Goal: Task Accomplishment & Management: Manage account settings

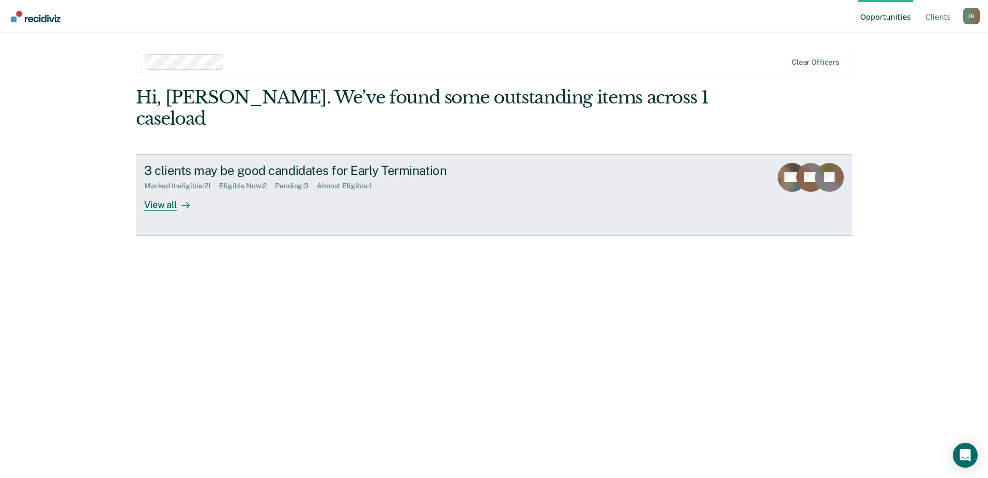
click at [162, 190] on div "View all" at bounding box center [173, 200] width 58 height 20
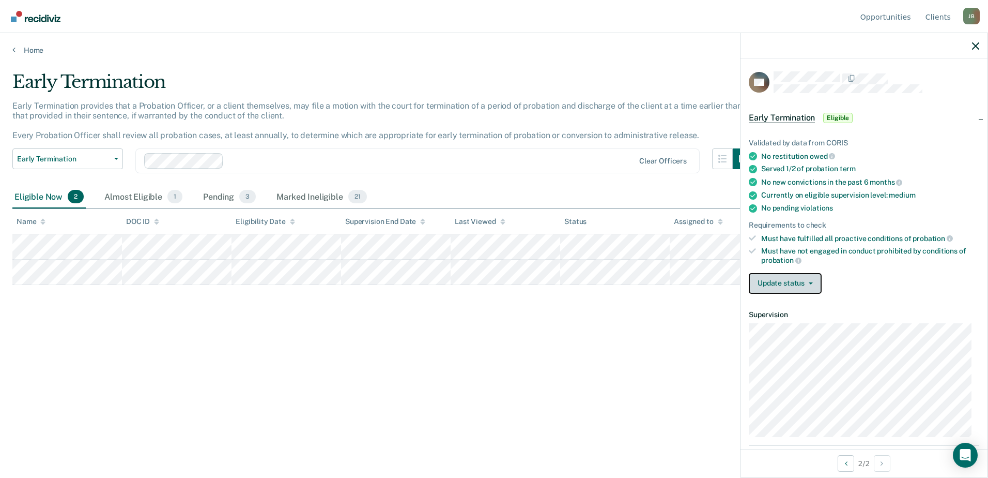
click at [782, 284] on button "Update status" at bounding box center [785, 283] width 73 height 21
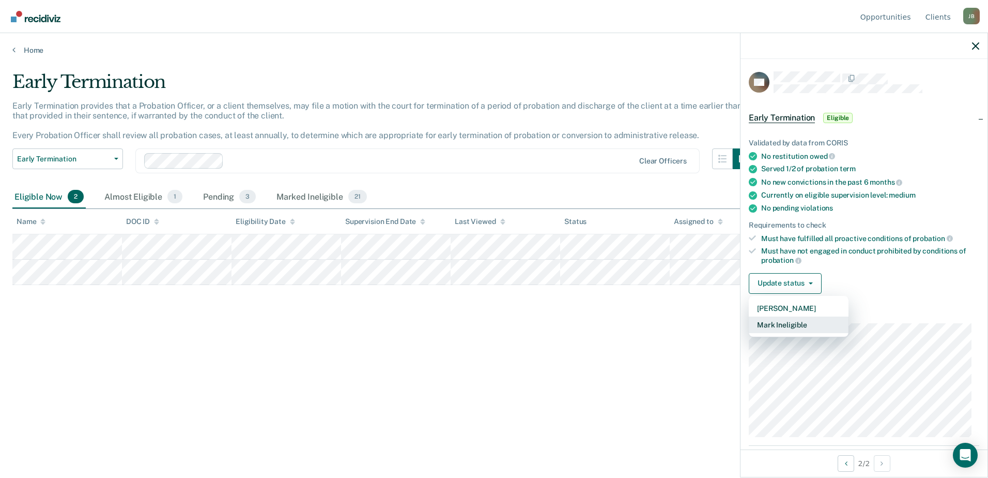
click at [796, 327] on button "Mark Ineligible" at bounding box center [799, 324] width 100 height 17
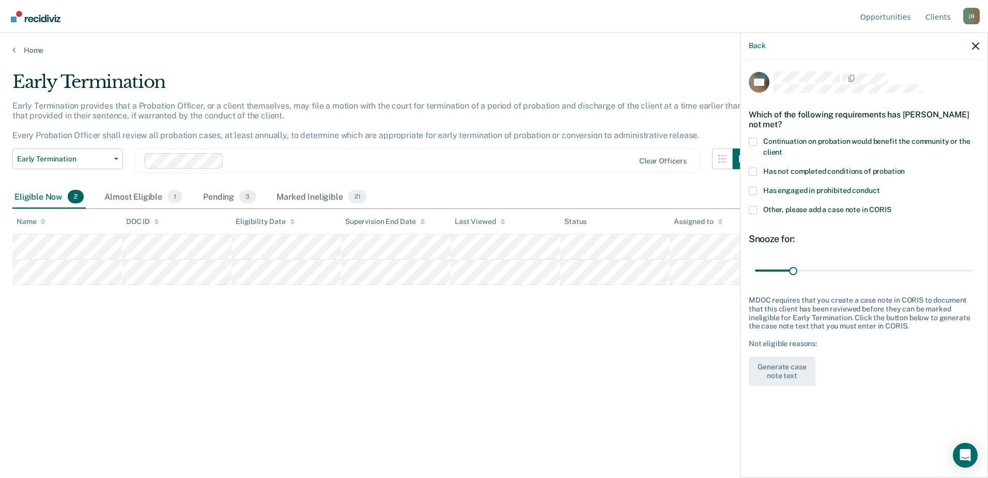
click at [756, 172] on span at bounding box center [753, 171] width 8 height 8
click at [905, 167] on input "Has not completed conditions of probation" at bounding box center [905, 167] width 0 height 0
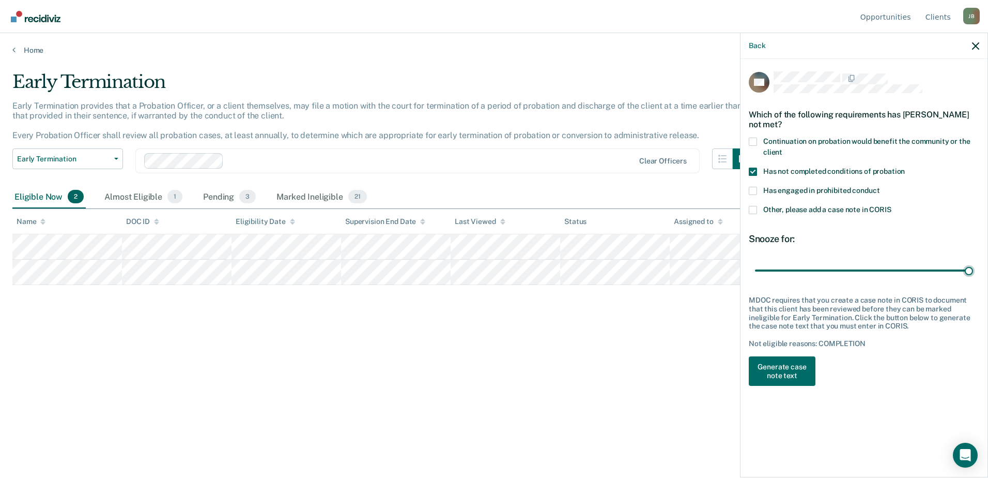
drag, startPoint x: 795, startPoint y: 269, endPoint x: 983, endPoint y: 285, distance: 188.8
type input "180"
click at [973, 270] on input "range" at bounding box center [864, 270] width 218 height 18
click at [799, 369] on button "Generate case note text" at bounding box center [782, 371] width 67 height 30
